Goal: Task Accomplishment & Management: Use online tool/utility

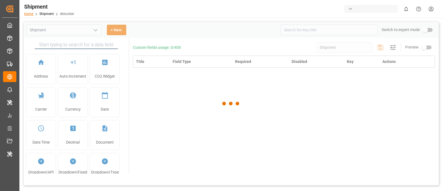
click at [30, 14] on link "Home" at bounding box center [28, 14] width 9 height 4
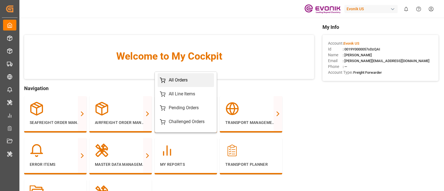
click at [171, 83] on div "All Orders" at bounding box center [178, 80] width 19 height 7
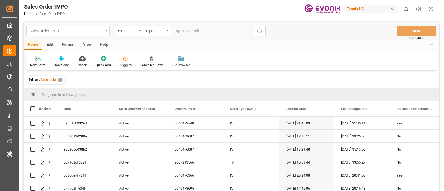
click at [89, 31] on div "Sales Order-IVPO" at bounding box center [66, 30] width 74 height 7
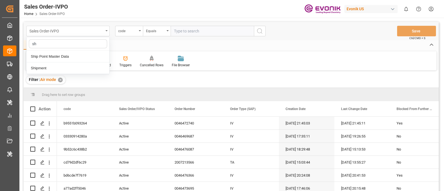
type input "shi"
click at [77, 69] on div "Shipment" at bounding box center [68, 68] width 83 height 12
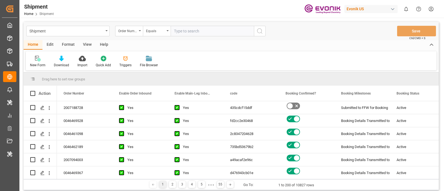
click at [88, 44] on div "View" at bounding box center [87, 44] width 17 height 9
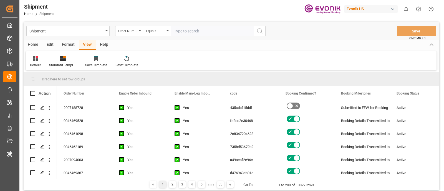
click at [54, 45] on div "Edit" at bounding box center [49, 44] width 15 height 9
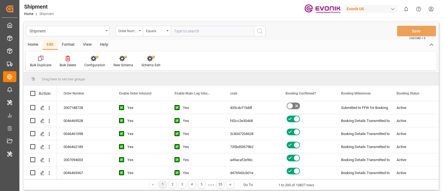
click at [148, 60] on icon at bounding box center [150, 59] width 6 height 6
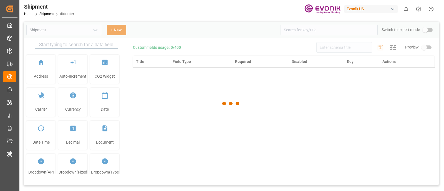
type input "Shipment"
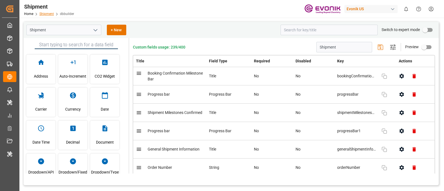
click at [44, 14] on link "Shipment" at bounding box center [46, 14] width 14 height 4
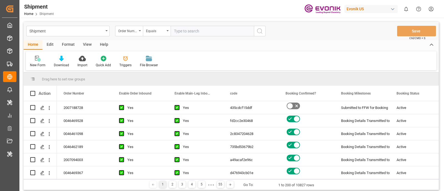
click at [49, 45] on div "Edit" at bounding box center [49, 44] width 15 height 9
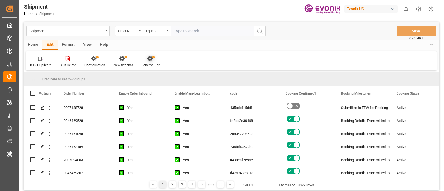
click at [152, 57] on icon at bounding box center [153, 57] width 2 height 2
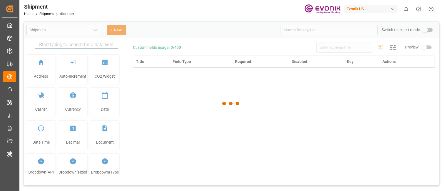
type input "Shipment"
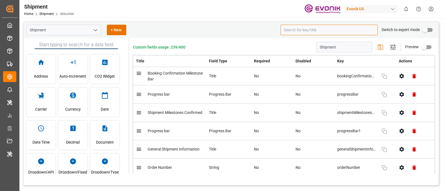
click at [300, 31] on input at bounding box center [329, 30] width 97 height 11
paste input "Time Of Departure"
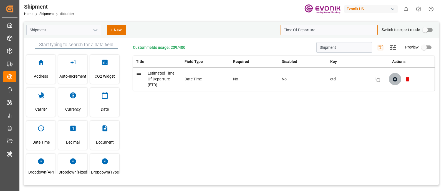
click at [393, 78] on icon "button" at bounding box center [395, 79] width 4 height 5
type input "Time Of Departure"
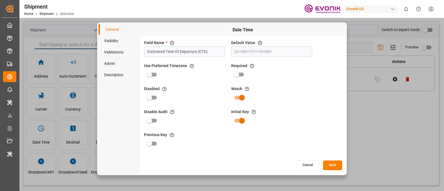
click at [307, 167] on button "Cancel" at bounding box center [307, 166] width 23 height 10
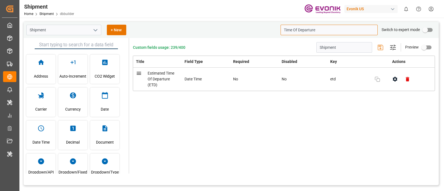
click at [311, 34] on input "Time Of Departure" at bounding box center [329, 30] width 97 height 11
paste input "Previous Estimated Time Of Departure (ETD)"
type input "("
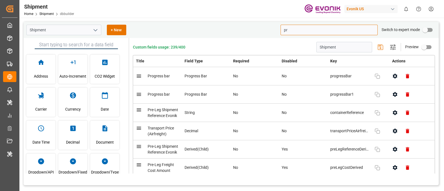
type input "p"
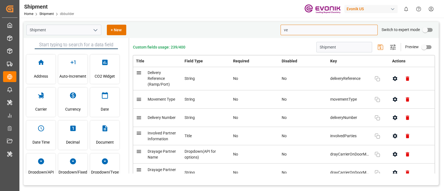
type input "v"
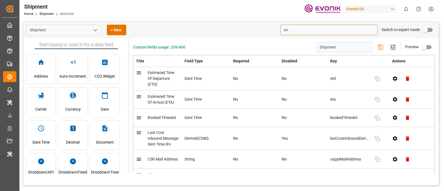
type input "i"
